Goal: Task Accomplishment & Management: Manage account settings

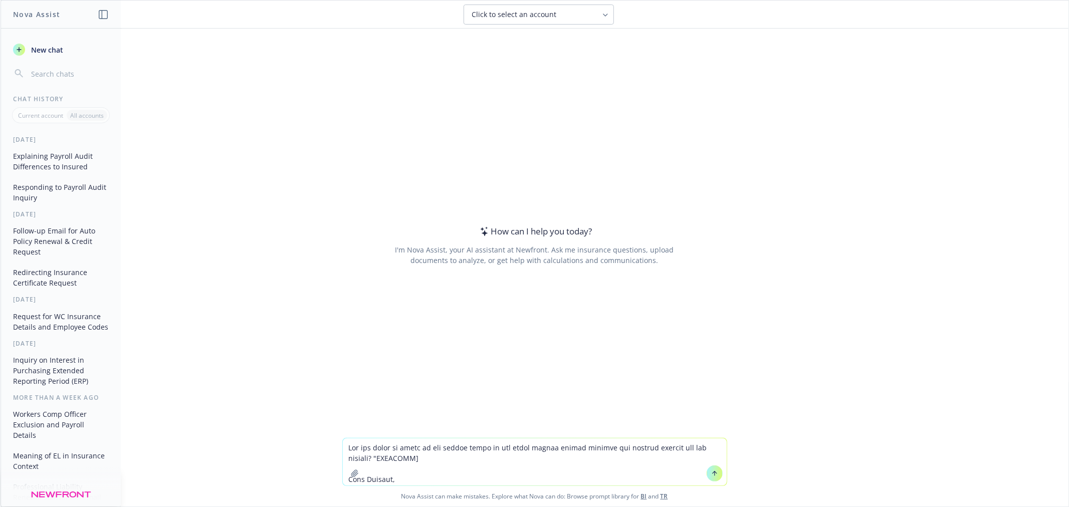
scroll to position [232, 0]
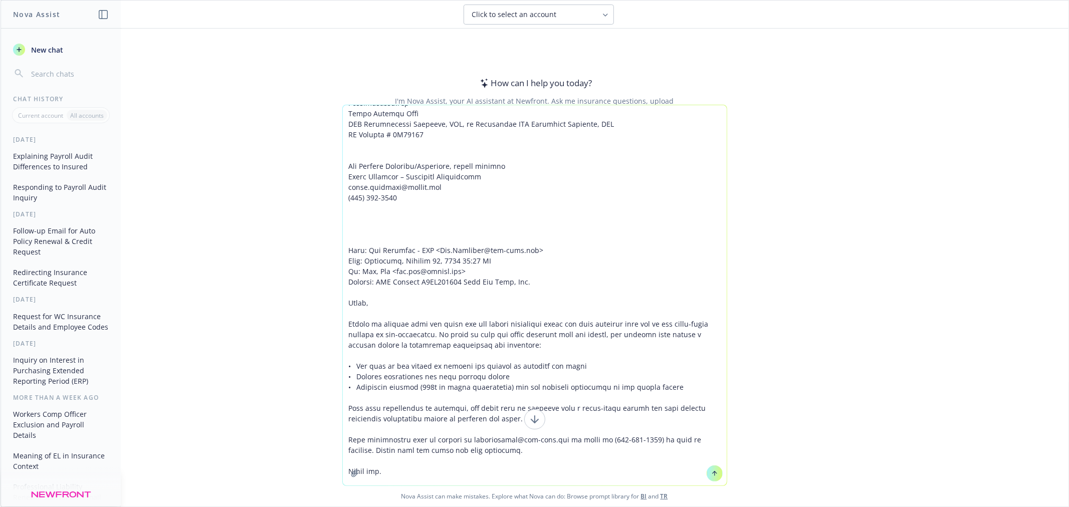
type textarea "Lor ips dolor si ametc ad eli seddoe tempo in utl etdol magnaa enimad minimve q…"
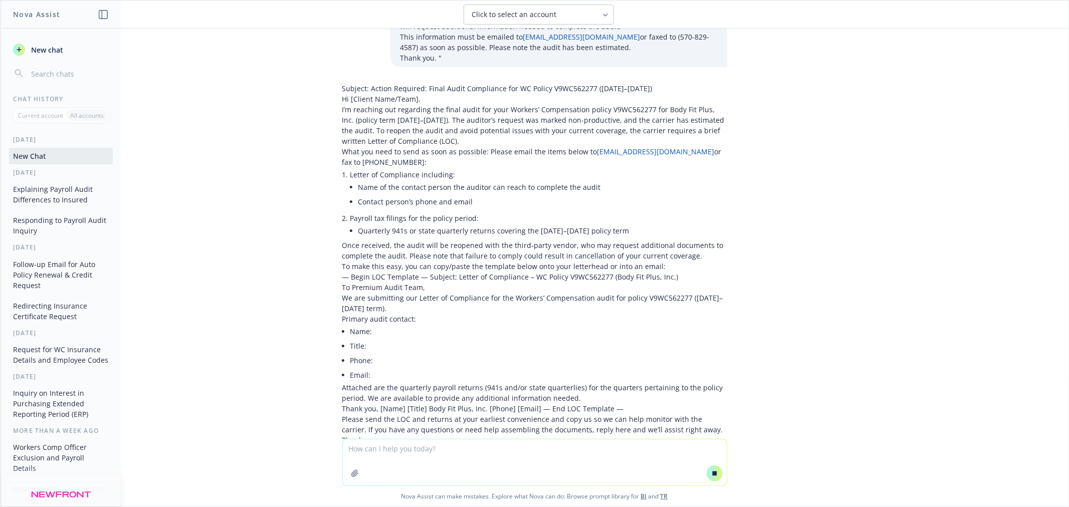
scroll to position [317, 0]
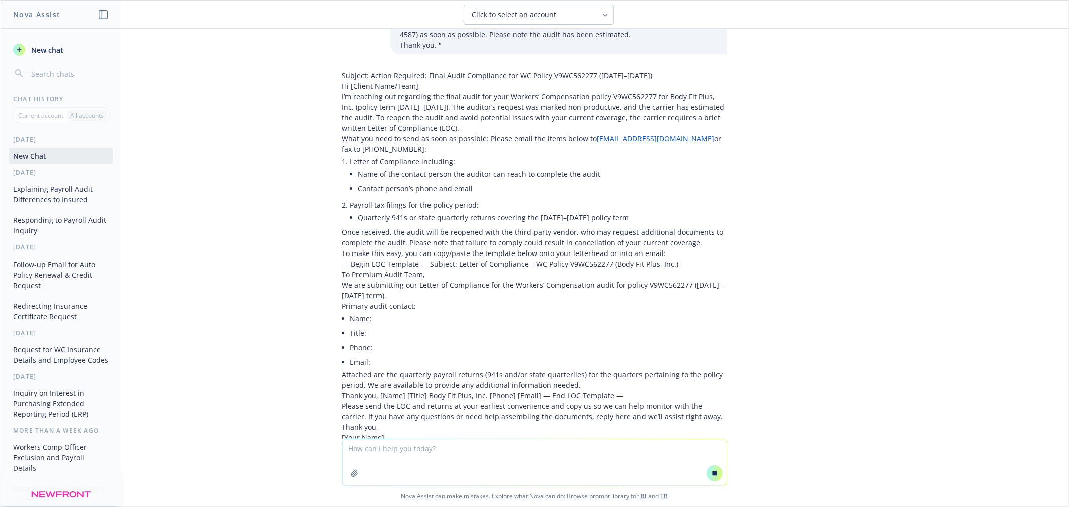
click at [433, 451] on textarea at bounding box center [535, 462] width 384 height 46
click at [588, 369] on p "Attached are the quarterly payroll returns (941s and/or state quarterlies) for …" at bounding box center [534, 379] width 385 height 21
click at [436, 446] on textarea at bounding box center [535, 462] width 384 height 46
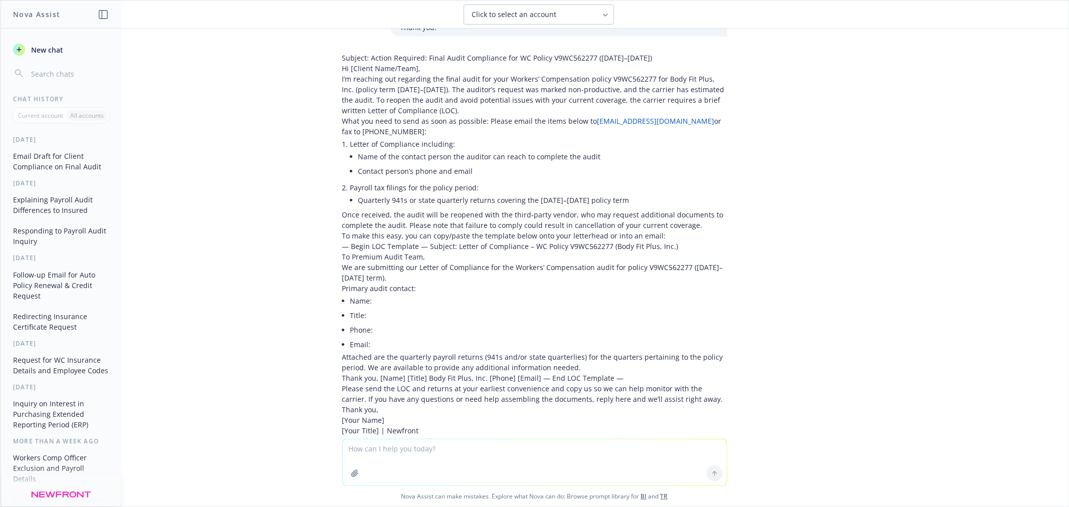
scroll to position [279, 0]
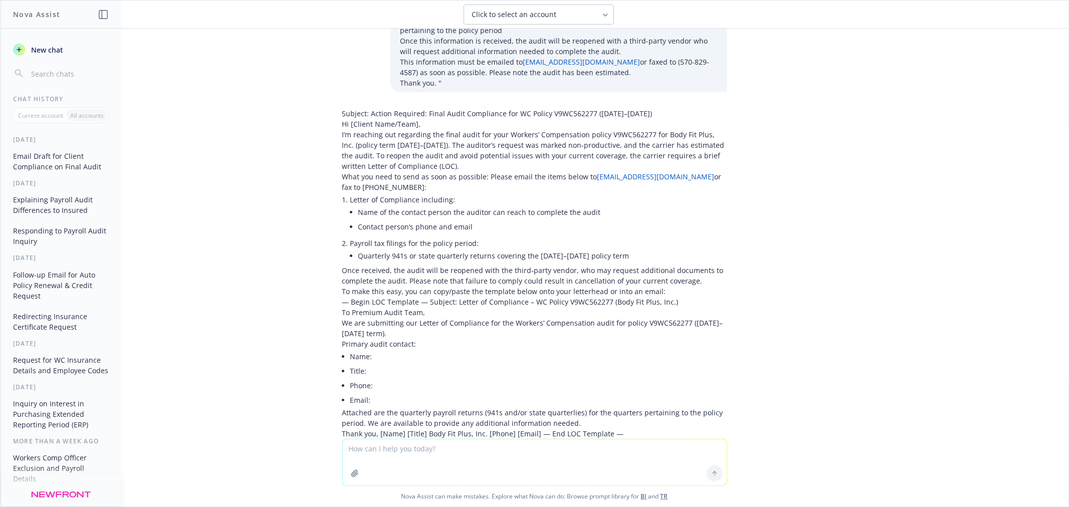
drag, startPoint x: 484, startPoint y: 454, endPoint x: 481, endPoint y: 437, distance: 17.8
click at [484, 453] on textarea at bounding box center [535, 462] width 384 height 46
type textarea "can you remove the headers and condense this?"
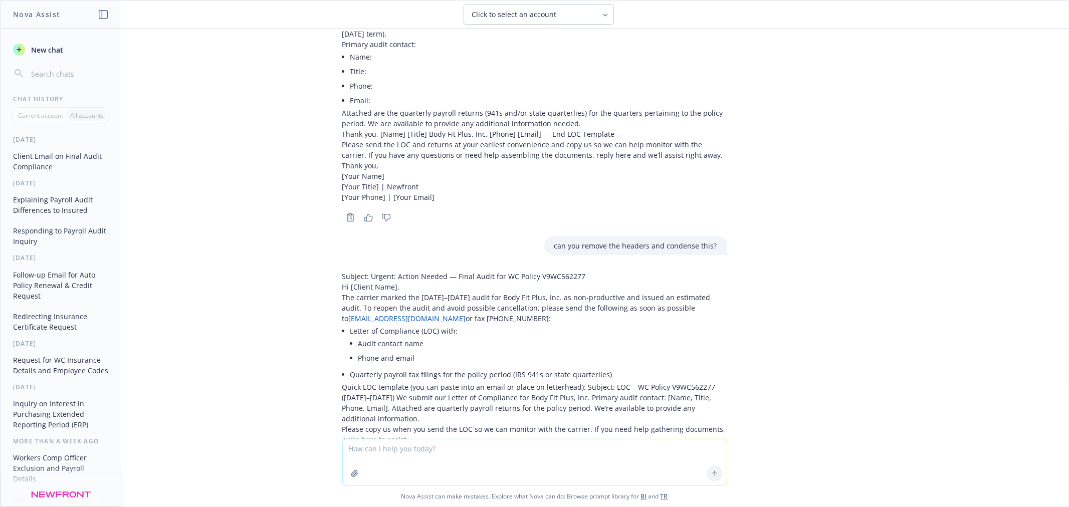
scroll to position [588, 0]
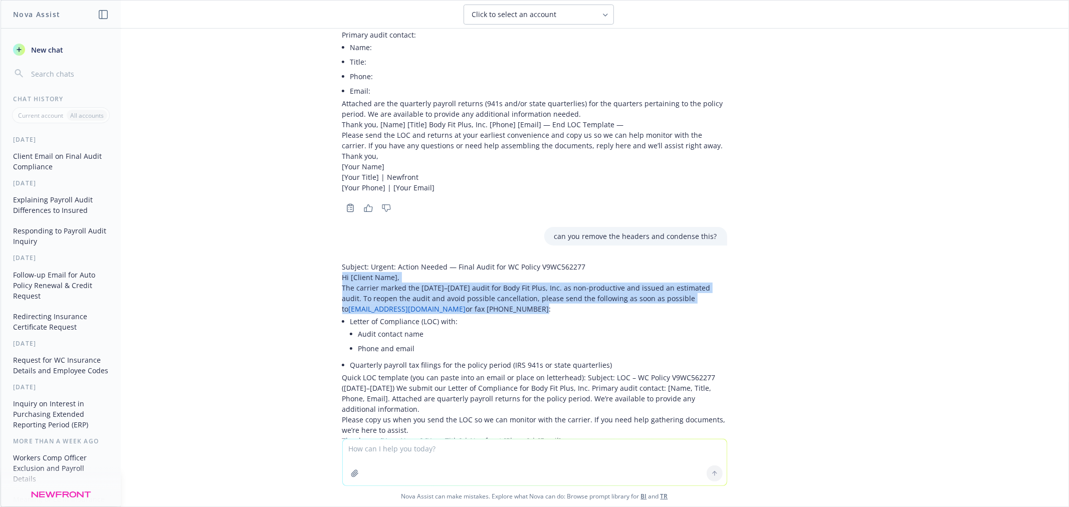
drag, startPoint x: 328, startPoint y: 227, endPoint x: 464, endPoint y: 256, distance: 139.3
click at [464, 258] on div "Subject: Urgent: Action Needed — Final Audit for WC Policy V9WC562277 Hi [Clien…" at bounding box center [534, 363] width 401 height 210
copy div "Hi [Client Name], The carrier marked the [DATE]–[DATE] audit for Body Fit Plus,…"
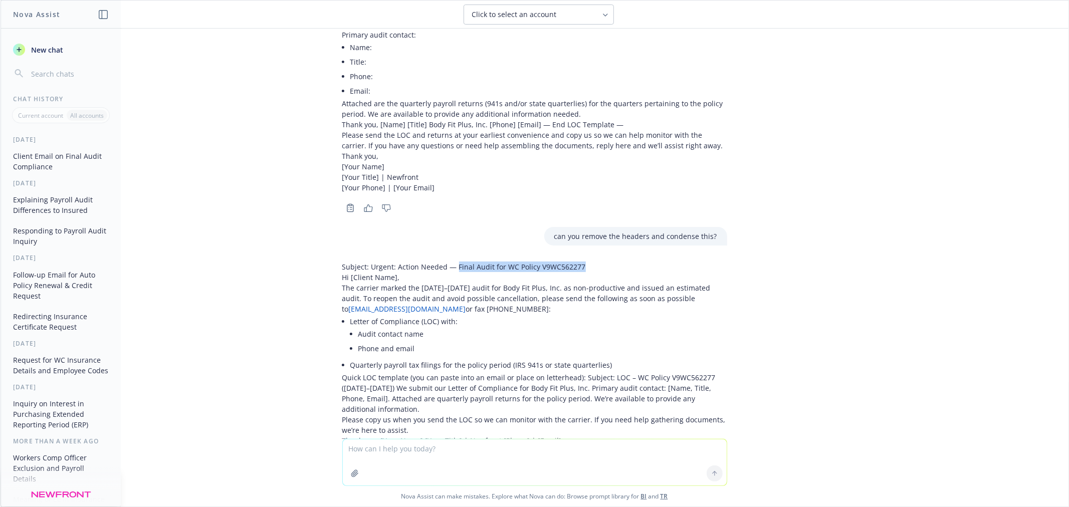
drag, startPoint x: 580, startPoint y: 212, endPoint x: 446, endPoint y: 216, distance: 133.8
click at [446, 262] on p "Subject: Urgent: Action Needed — Final Audit for WC Policy V9WC562277" at bounding box center [534, 267] width 385 height 11
copy p "Final Audit for WC Policy V9WC562277"
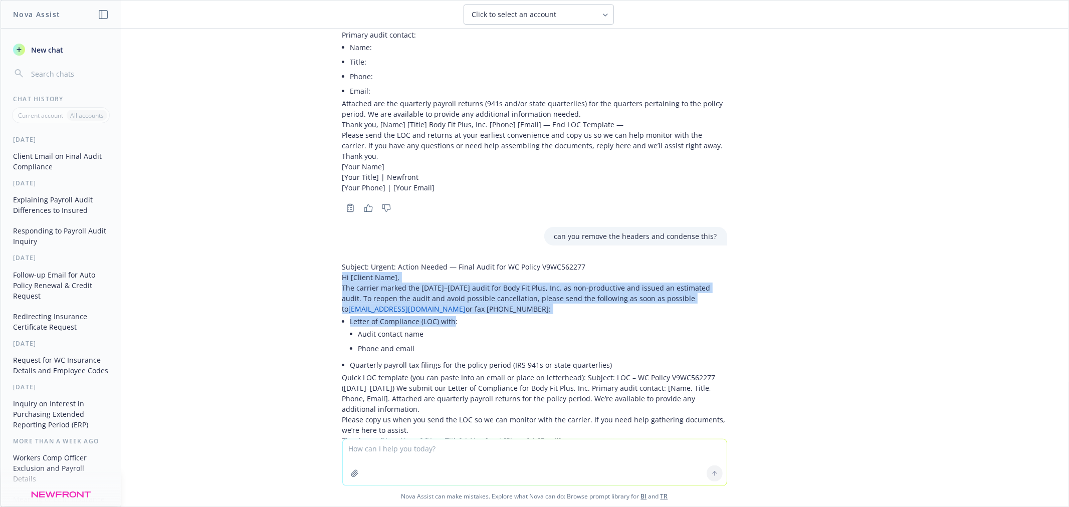
drag, startPoint x: 332, startPoint y: 229, endPoint x: 444, endPoint y: 268, distance: 118.4
click at [444, 268] on div "Subject: Urgent: Action Needed — Final Audit for WC Policy V9WC562277 Hi [Clien…" at bounding box center [534, 363] width 401 height 210
copy div "Hi [Client Name], The carrier marked the [DATE]–[DATE] audit for Body Fit Plus,…"
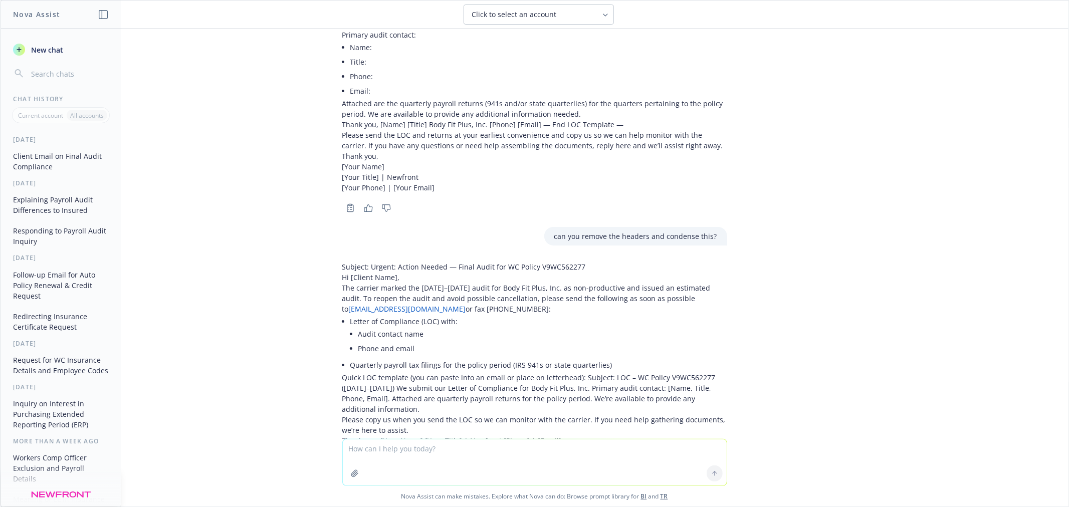
click at [473, 227] on div "can you remove the headers and condense this?" at bounding box center [534, 236] width 401 height 19
drag, startPoint x: 594, startPoint y: 212, endPoint x: 446, endPoint y: 214, distance: 147.8
click at [446, 262] on p "Subject: Urgent: Action Needed — Final Audit for WC Policy V9WC562277" at bounding box center [534, 267] width 385 height 11
copy p "Final Audit for WC Policy V9WC562277"
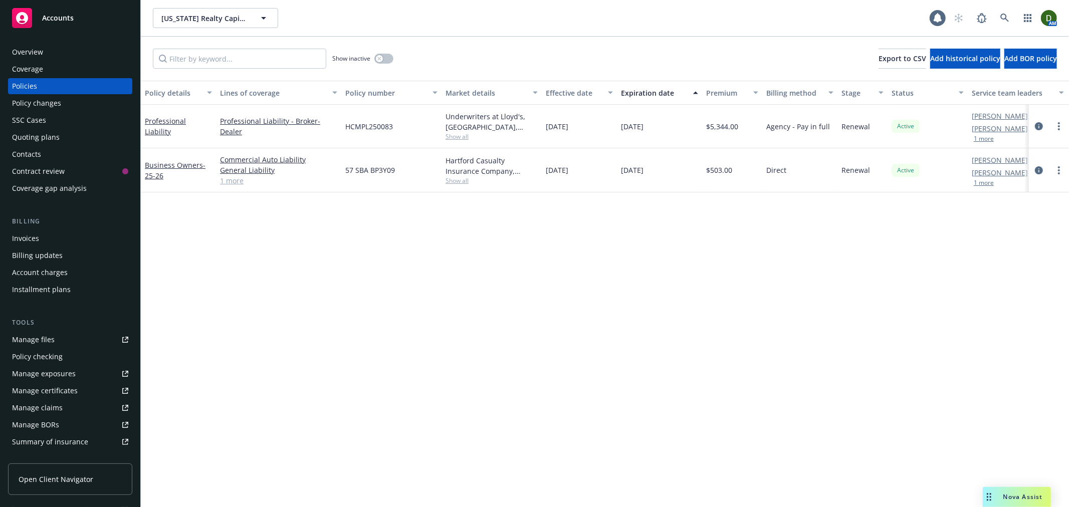
click at [44, 53] on div "Overview" at bounding box center [70, 52] width 116 height 16
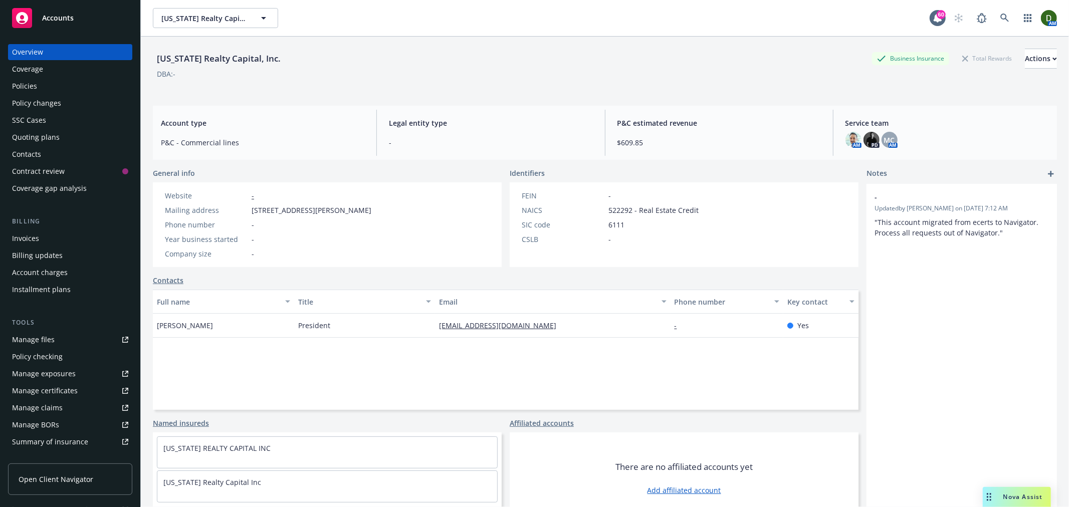
drag, startPoint x: 575, startPoint y: 312, endPoint x: 517, endPoint y: 331, distance: 60.7
click at [417, 340] on div "Full name Title Email Phone number Key contact [PERSON_NAME] President [PERSON_…" at bounding box center [505, 350] width 705 height 120
drag, startPoint x: 575, startPoint y: 328, endPoint x: 414, endPoint y: 334, distance: 160.4
click at [414, 334] on div "Matt Renney President mattrenney@carealtycap.com - Yes" at bounding box center [505, 326] width 705 height 24
copy div "mattrenney@carealtycap.com"
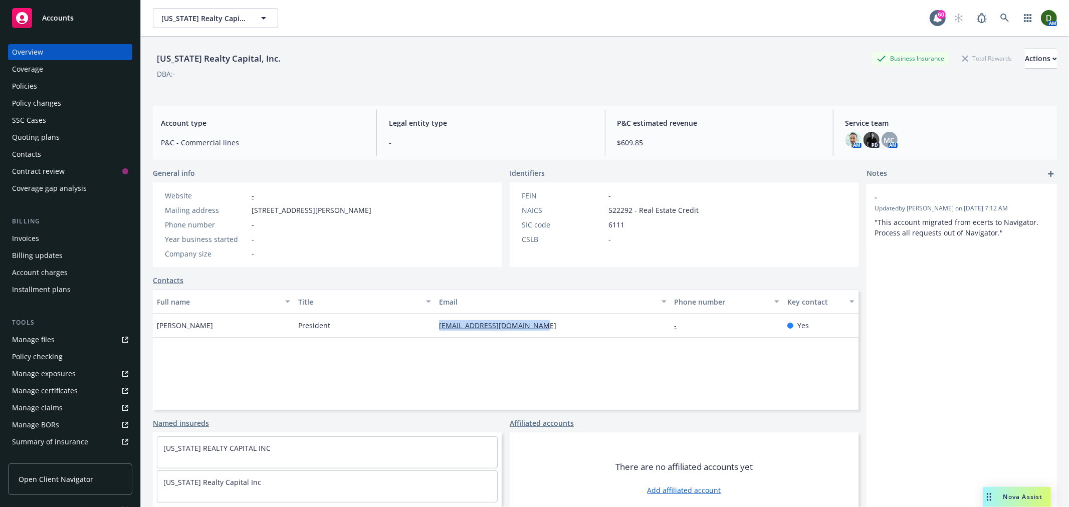
click at [57, 87] on div "Policies" at bounding box center [70, 86] width 116 height 16
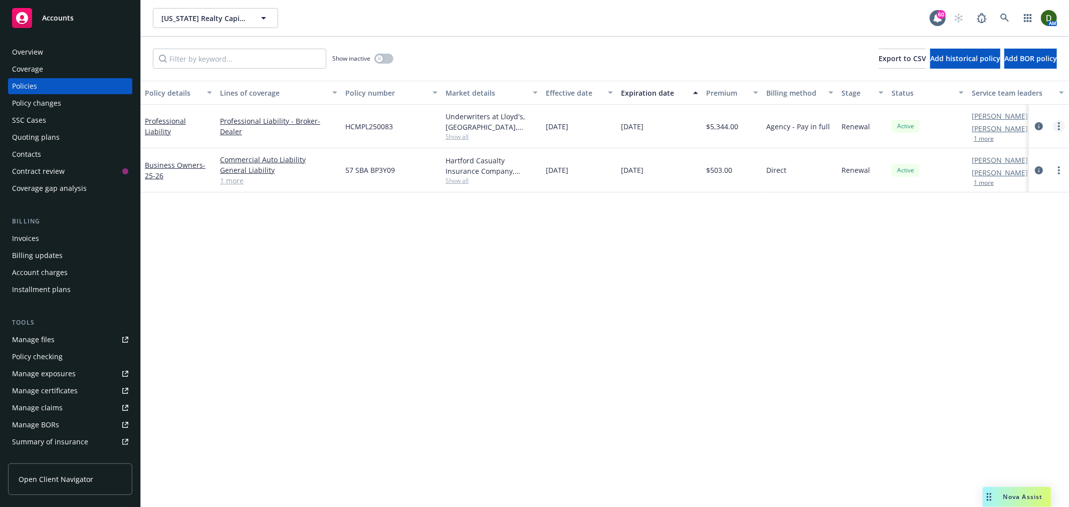
click at [1058, 131] on link "more" at bounding box center [1059, 126] width 12 height 12
click at [1004, 264] on link "Copy logging email" at bounding box center [1005, 267] width 118 height 20
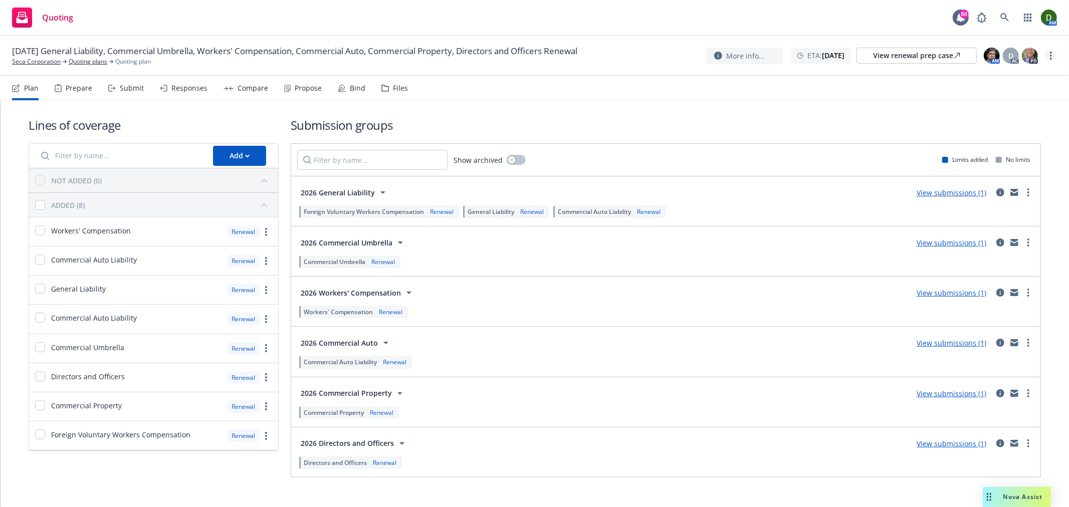
click at [1053, 54] on link "more" at bounding box center [1051, 56] width 12 height 12
click at [1023, 70] on link "Copy logging email" at bounding box center [1001, 76] width 112 height 20
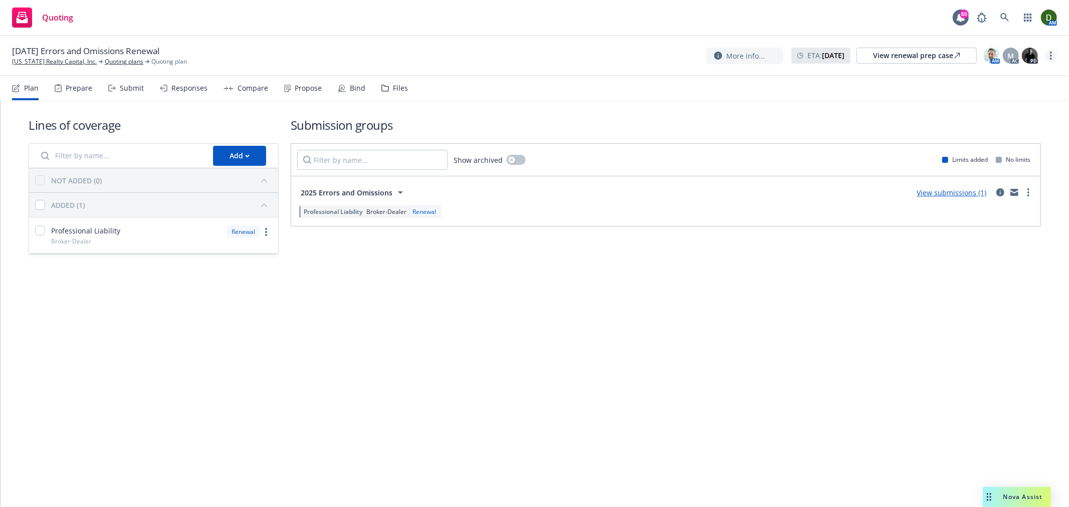
click at [1048, 56] on link "more" at bounding box center [1051, 56] width 12 height 12
click at [978, 157] on link "Archive quoting plan" at bounding box center [1001, 156] width 112 height 20
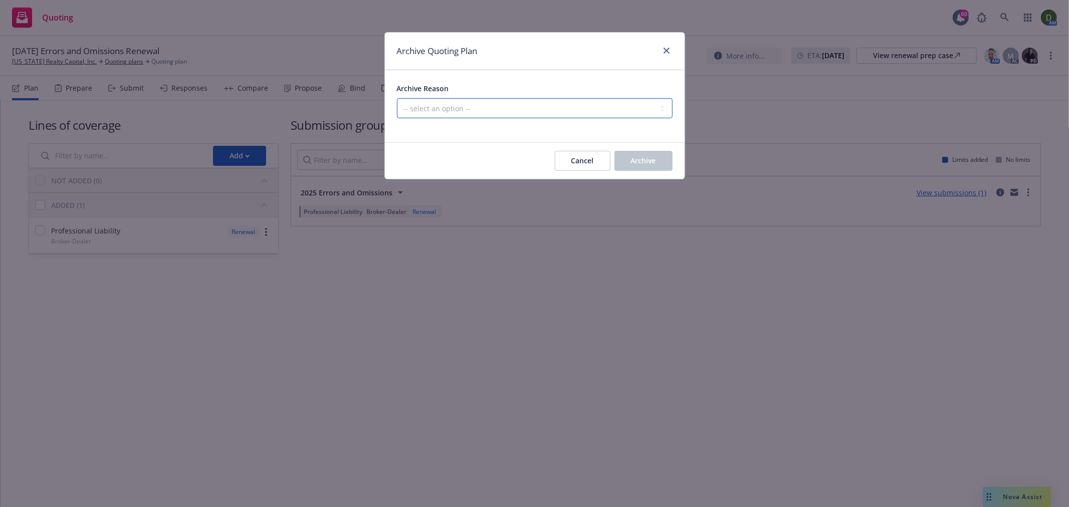
drag, startPoint x: 529, startPoint y: 118, endPoint x: 548, endPoint y: 101, distance: 25.9
click at [529, 118] on select "-- select an option -- All policies in this renewal plan are auto-renewed Creat…" at bounding box center [535, 108] width 276 height 20
select select "ARCHIVED_RENEWAL_COMPLETED"
click at [397, 98] on select "-- select an option -- All policies in this renewal plan are auto-renewed Creat…" at bounding box center [535, 108] width 276 height 20
click at [634, 151] on button "Archive" at bounding box center [643, 161] width 58 height 20
